Goal: Task Accomplishment & Management: Use online tool/utility

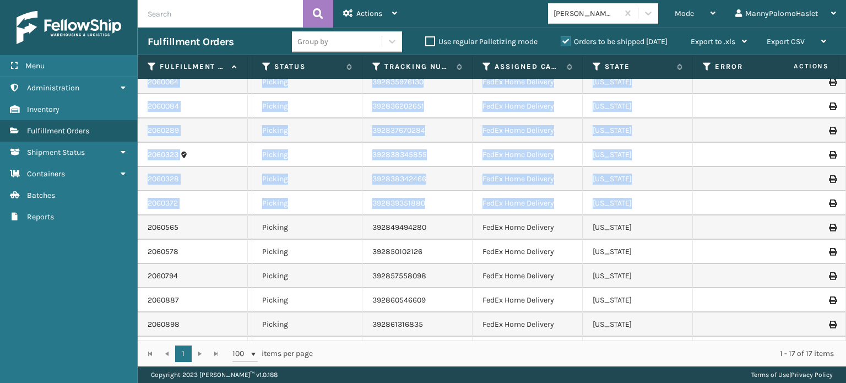
scroll to position [0, 391]
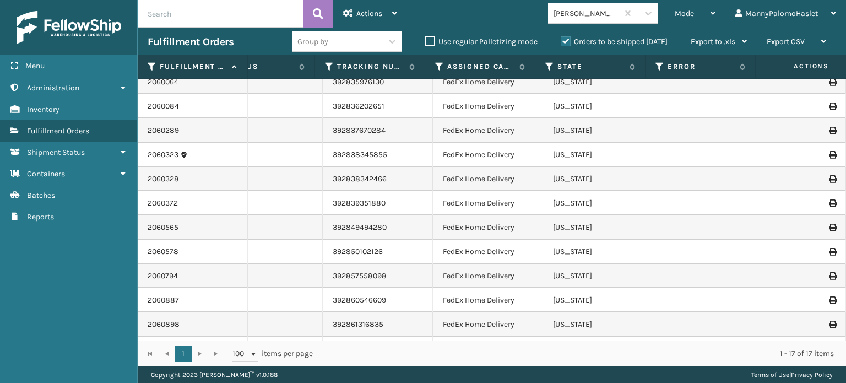
drag, startPoint x: 845, startPoint y: 118, endPoint x: 845, endPoint y: 193, distance: 75.4
click at [845, 193] on div "2059354 111-1696649-4463430 1 Haslet ([GEOGRAPHIC_DATA]) Picking 392823634820 F…" at bounding box center [492, 209] width 708 height 261
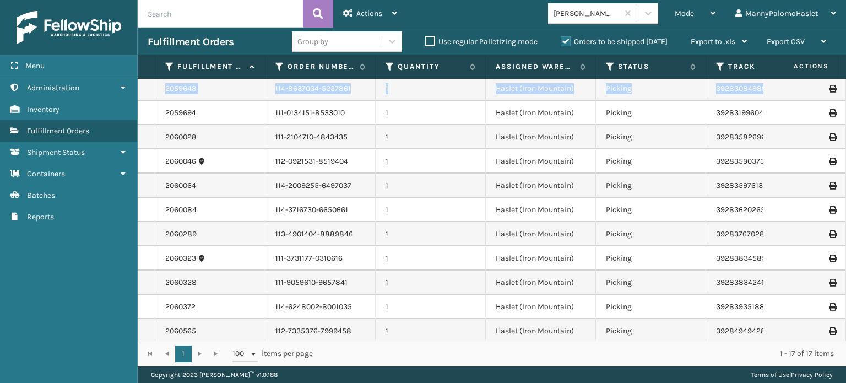
scroll to position [26, 0]
click at [779, 112] on div at bounding box center [804, 113] width 62 height 8
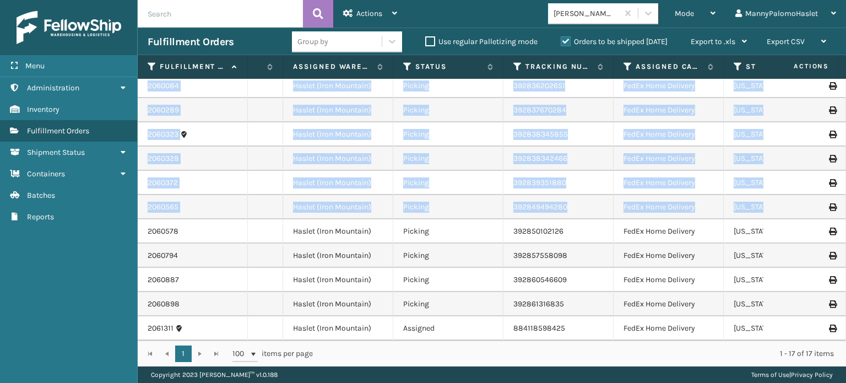
scroll to position [0, 0]
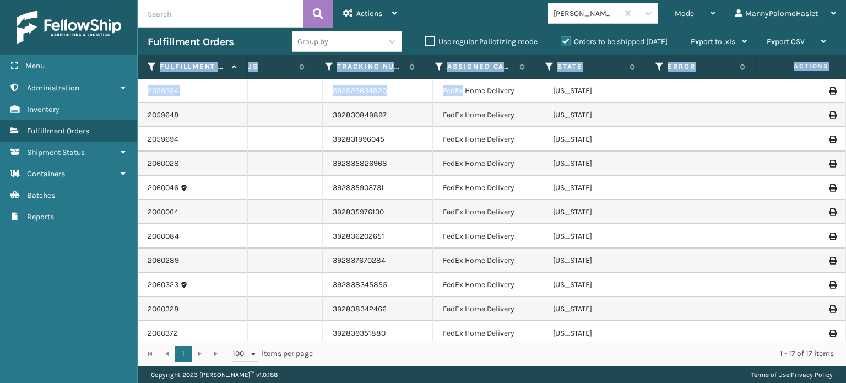
drag, startPoint x: 845, startPoint y: 92, endPoint x: 844, endPoint y: 67, distance: 24.8
click at [844, 67] on div "Fulfillment Order Id Order Number Quantity Assigned Warehouse Status Tracking N…" at bounding box center [492, 210] width 708 height 311
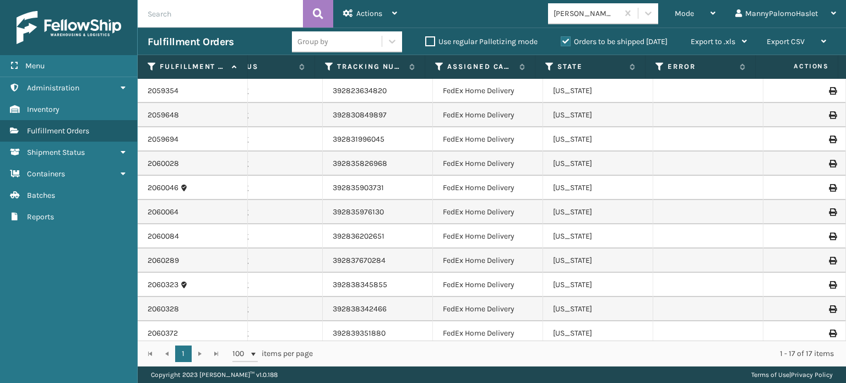
click at [653, 153] on td at bounding box center [708, 163] width 110 height 24
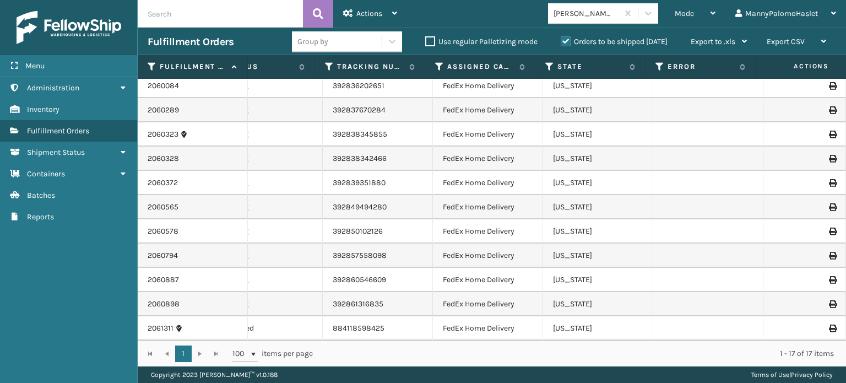
drag, startPoint x: 845, startPoint y: 115, endPoint x: 842, endPoint y: 264, distance: 148.7
click at [842, 264] on div "2059354 111-1696649-4463430 1 Haslet ([GEOGRAPHIC_DATA]) Picking 392823634820 F…" at bounding box center [492, 209] width 708 height 261
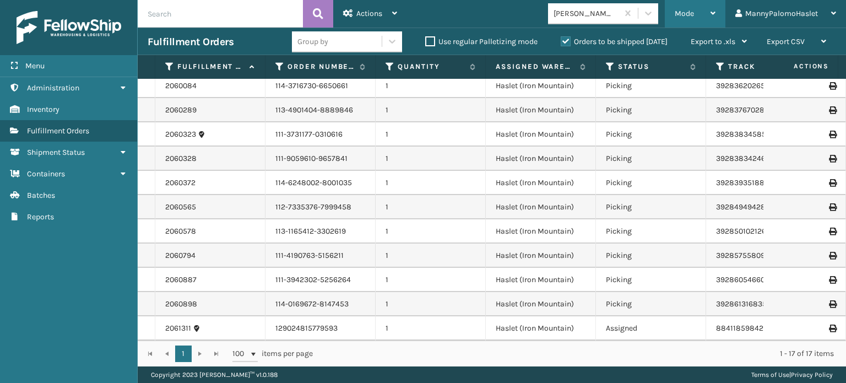
click at [705, 3] on div "Mode" at bounding box center [694, 14] width 41 height 28
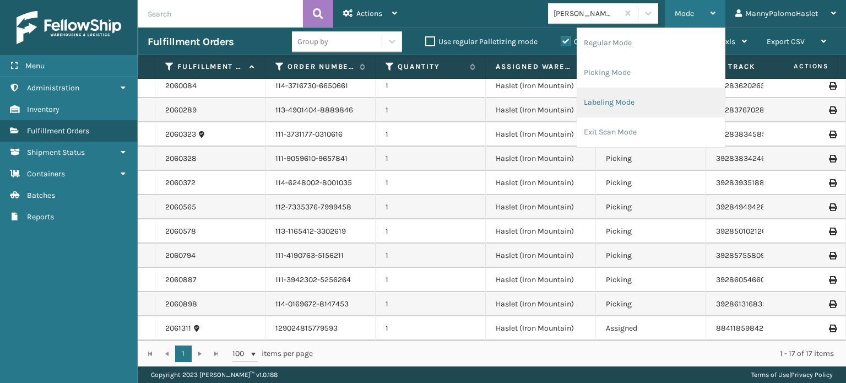
click at [641, 107] on li "Labeling Mode" at bounding box center [651, 103] width 148 height 30
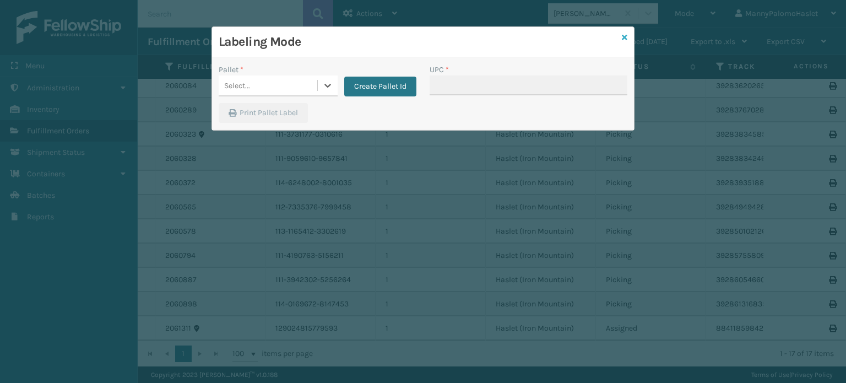
click at [624, 37] on icon at bounding box center [625, 38] width 6 height 8
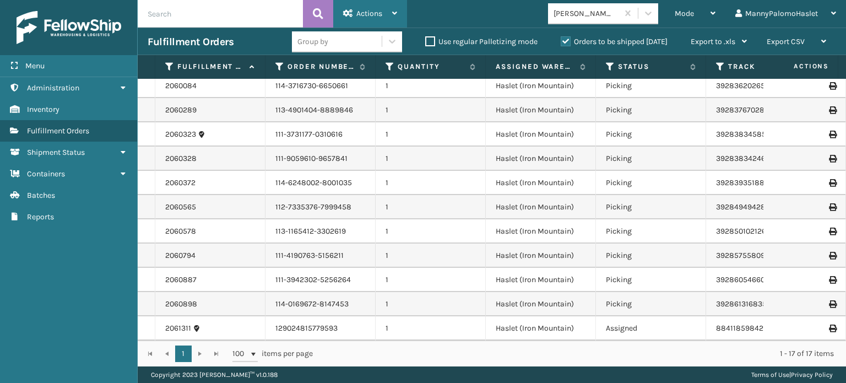
click at [372, 12] on span "Actions" at bounding box center [369, 13] width 26 height 9
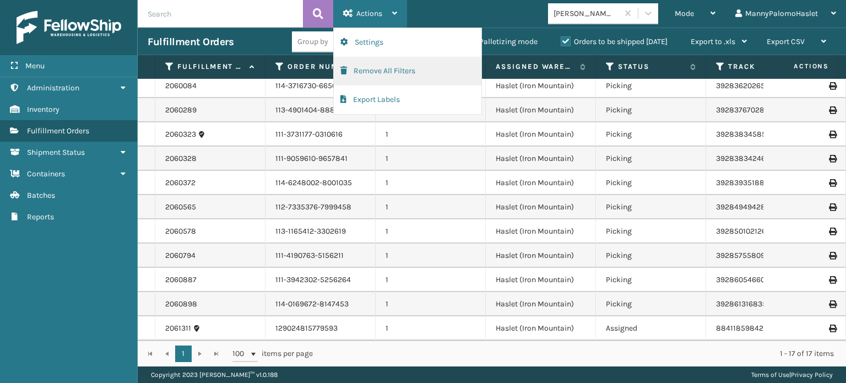
click at [397, 67] on button "Remove All Filters" at bounding box center [408, 71] width 148 height 29
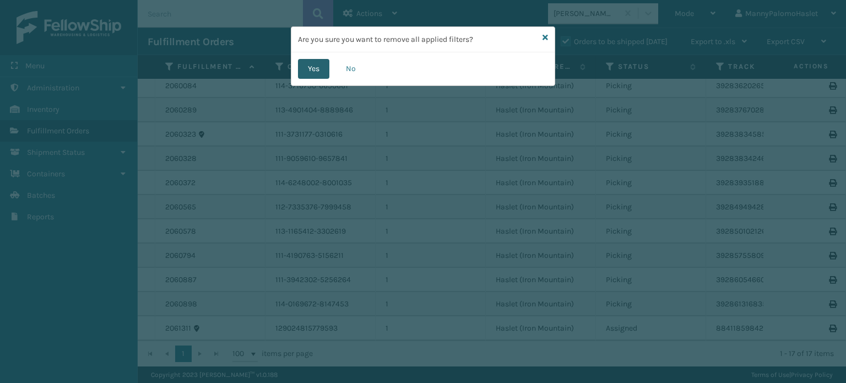
click at [314, 62] on button "Yes" at bounding box center [313, 69] width 31 height 20
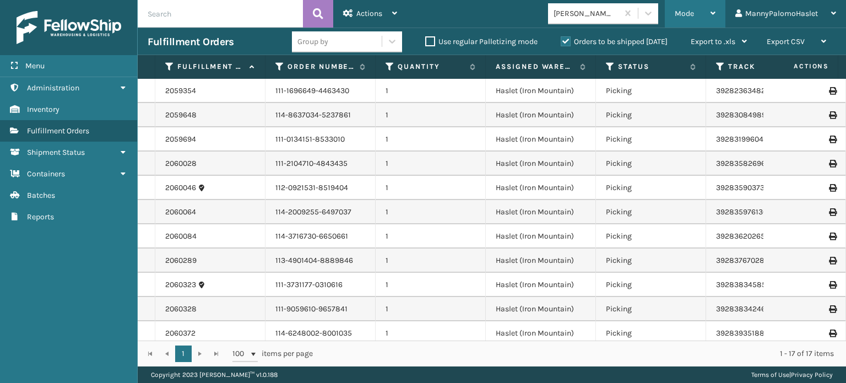
click at [704, 15] on div "Mode" at bounding box center [694, 14] width 41 height 28
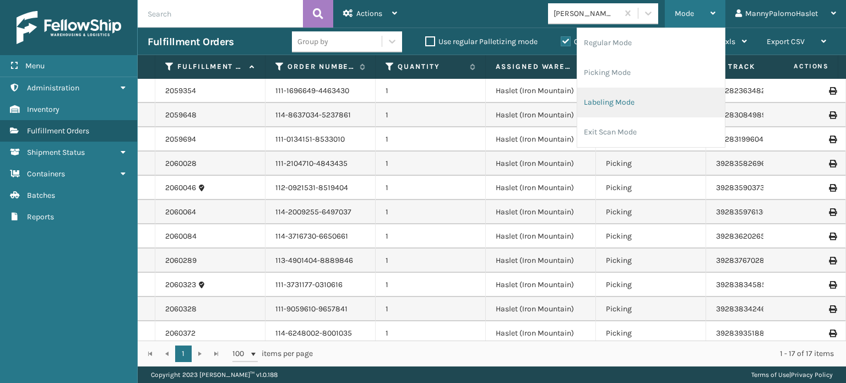
click at [653, 112] on li "Labeling Mode" at bounding box center [651, 103] width 148 height 30
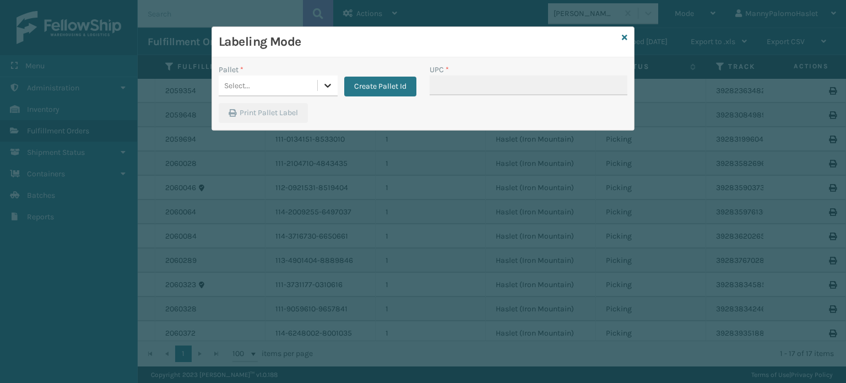
click at [322, 88] on icon at bounding box center [327, 85] width 11 height 11
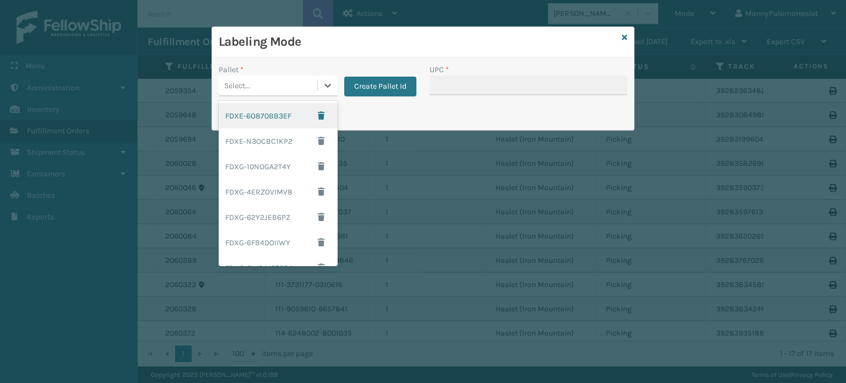
click at [258, 116] on div "FDXE-6O870BB3EF" at bounding box center [278, 115] width 119 height 25
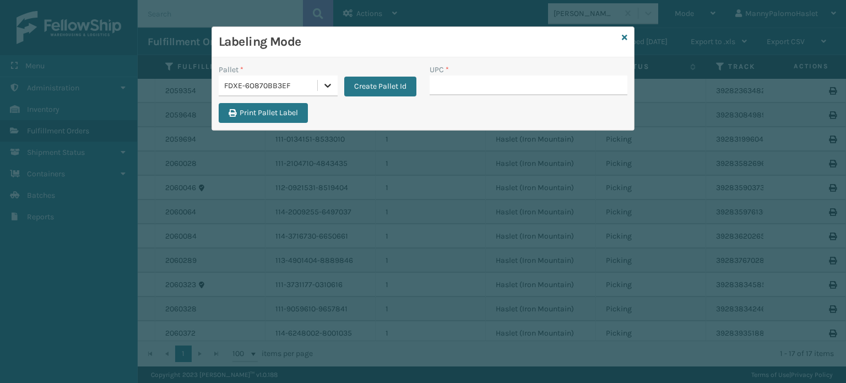
click at [326, 88] on icon at bounding box center [327, 85] width 11 height 11
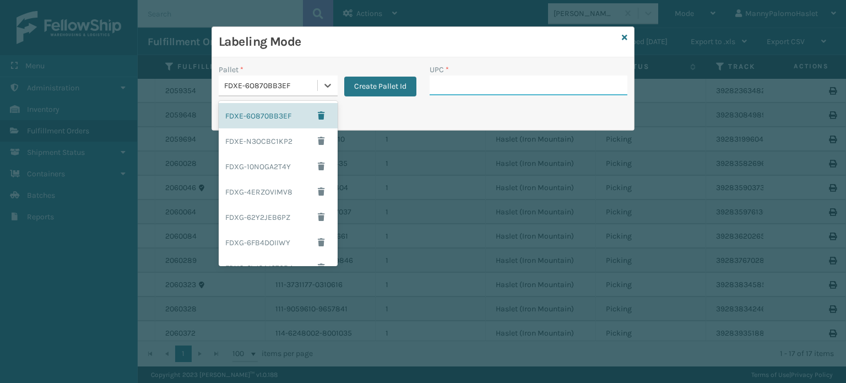
click at [473, 87] on input "UPC *" at bounding box center [528, 85] width 198 height 20
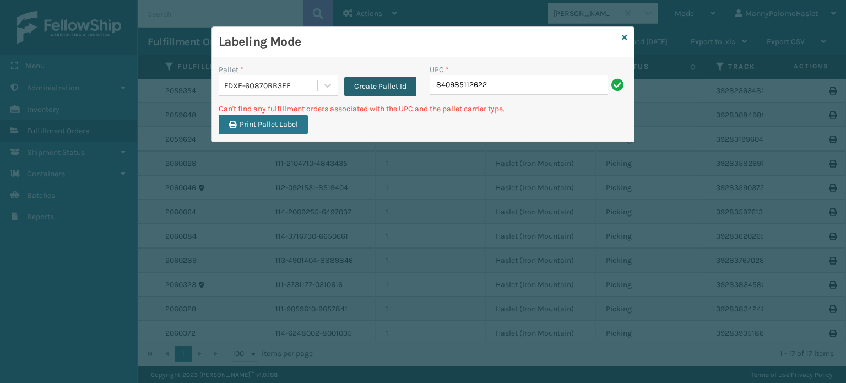
drag, startPoint x: 498, startPoint y: 80, endPoint x: 386, endPoint y: 83, distance: 111.8
click at [386, 83] on div "Pallet * FDXE-6O870BB3EF Create Pallet Id UPC * 840985112622" at bounding box center [423, 83] width 422 height 39
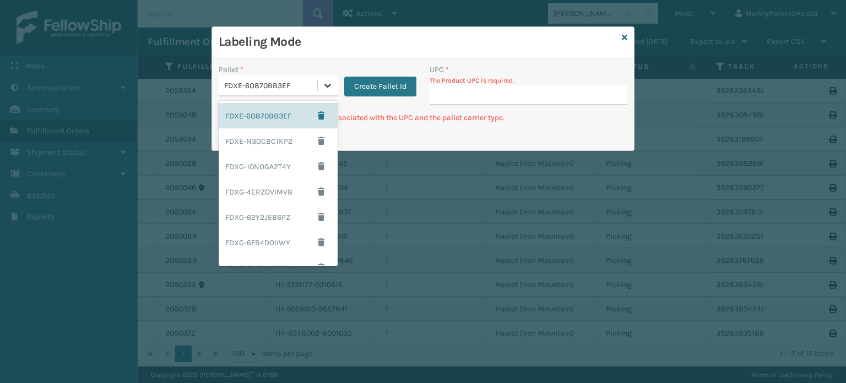
click at [329, 81] on icon at bounding box center [327, 85] width 11 height 11
click at [281, 147] on div "FDXE-N3OCBC1KP2" at bounding box center [278, 140] width 119 height 25
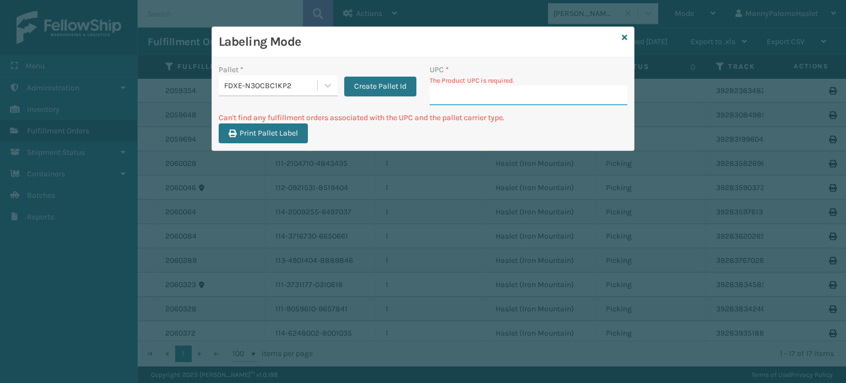
click at [489, 96] on input "UPC *" at bounding box center [528, 95] width 198 height 20
type input "8409851"
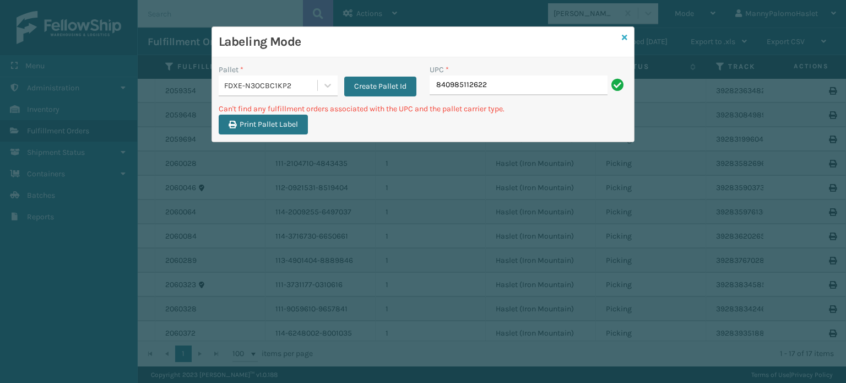
click at [622, 37] on icon at bounding box center [625, 38] width 6 height 8
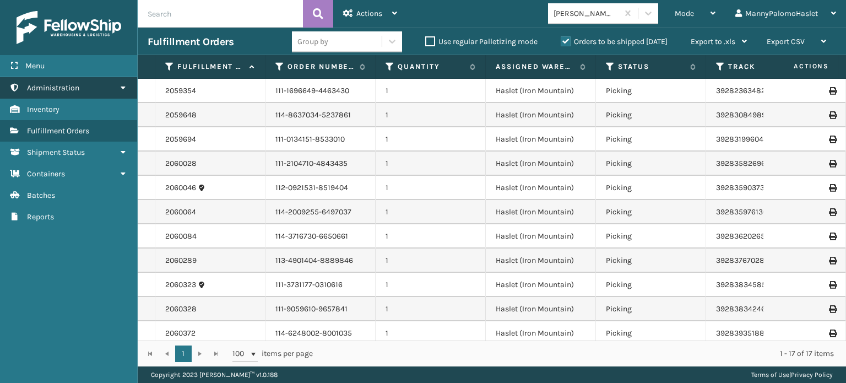
click at [121, 92] on link "Administration" at bounding box center [68, 87] width 137 height 21
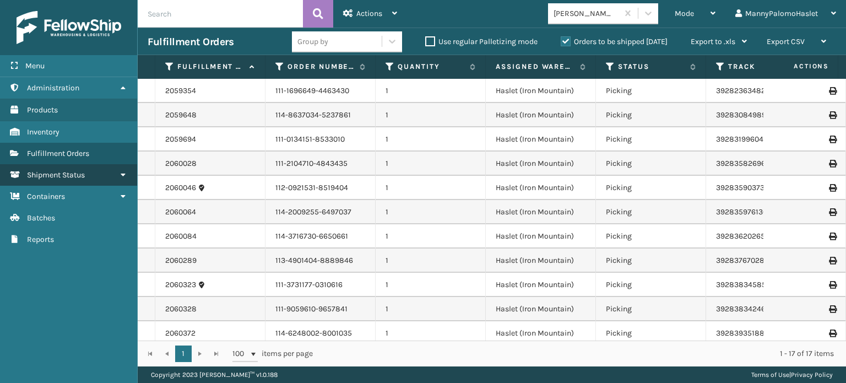
click at [121, 178] on link "Shipment Status" at bounding box center [68, 174] width 137 height 21
click at [84, 24] on img at bounding box center [69, 27] width 105 height 33
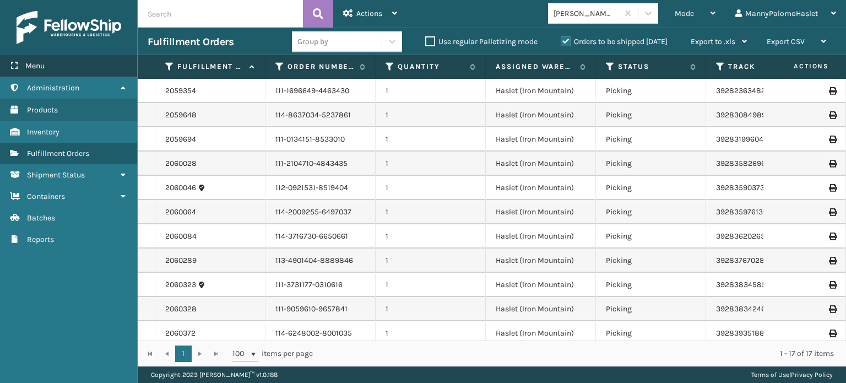
click at [58, 66] on div "Menu" at bounding box center [68, 66] width 137 height 22
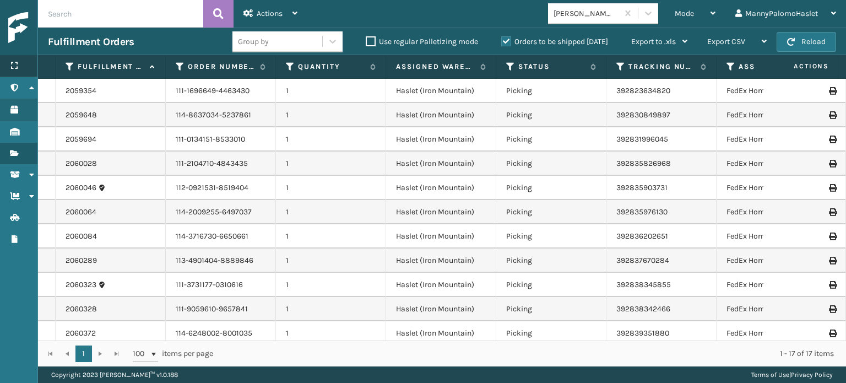
click at [21, 66] on div "Menu" at bounding box center [18, 66] width 37 height 22
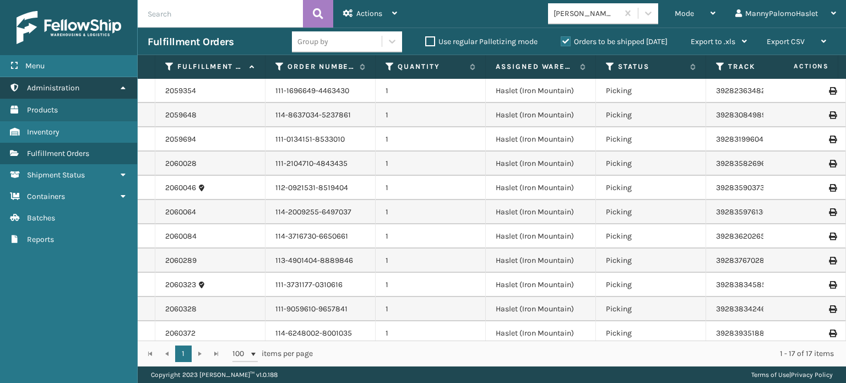
click at [59, 85] on span "Administration" at bounding box center [53, 87] width 52 height 9
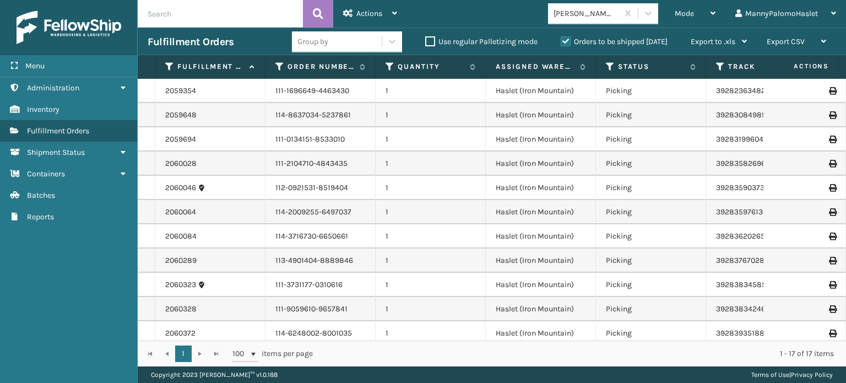
click at [186, 40] on h3 "Fulfillment Orders" at bounding box center [191, 41] width 86 height 13
